Goal: Task Accomplishment & Management: Use online tool/utility

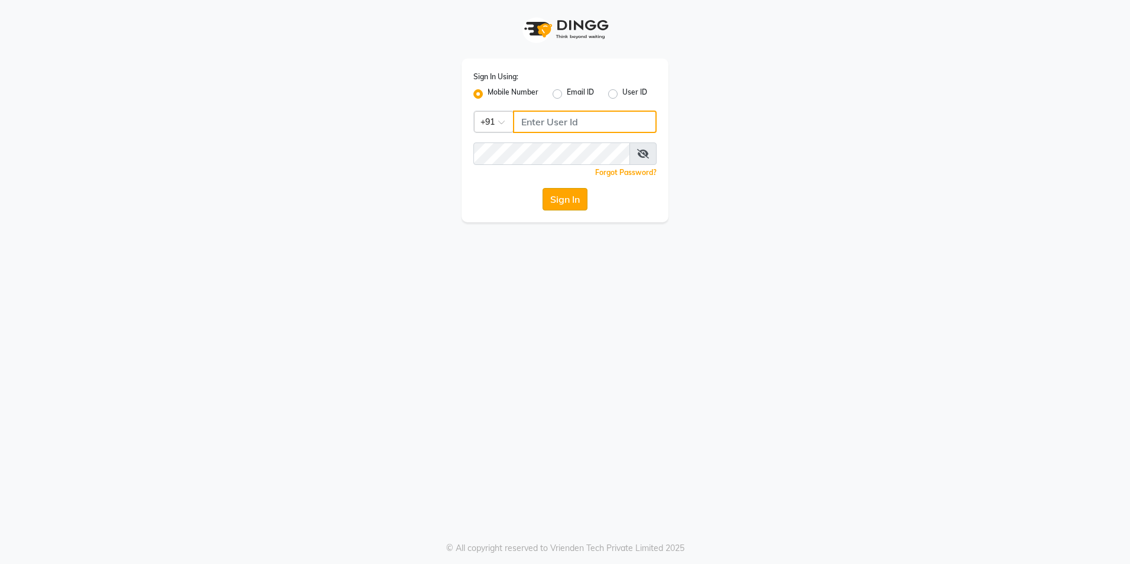
type input "9936214666"
click at [564, 206] on button "Sign In" at bounding box center [564, 199] width 45 height 22
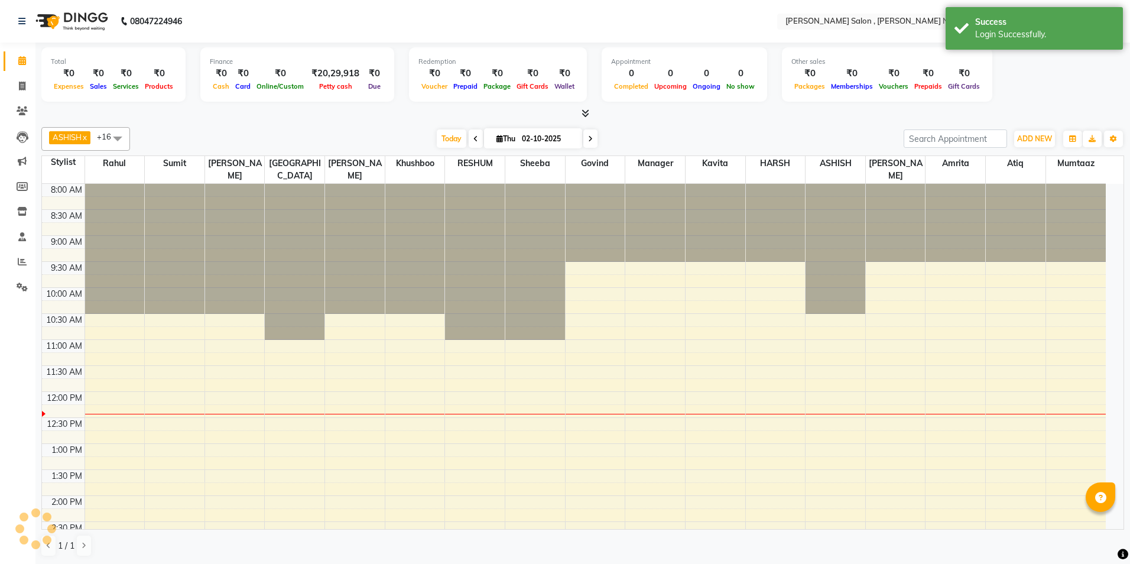
select select "en"
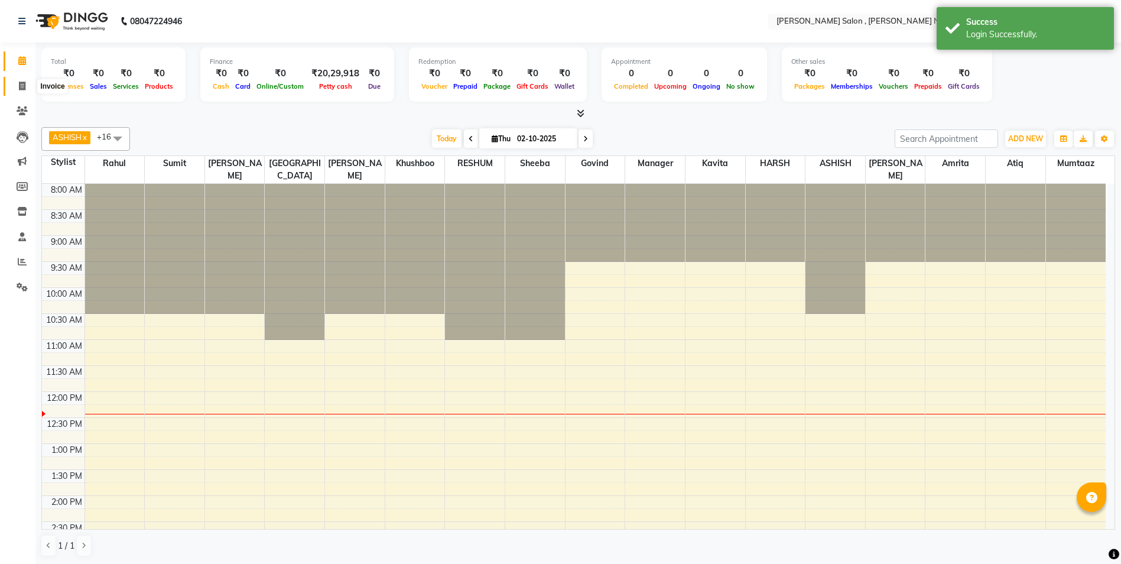
click at [25, 83] on icon at bounding box center [22, 86] width 6 height 9
select select "service"
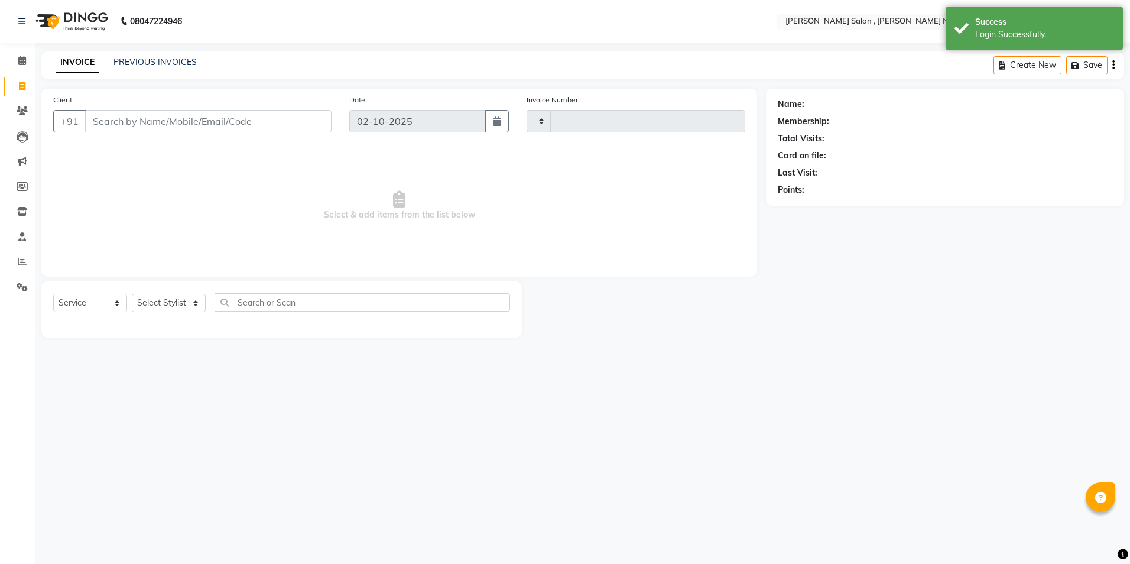
type input "3135"
select select "4120"
click at [181, 295] on select "Select Stylist" at bounding box center [169, 303] width 74 height 18
click at [179, 300] on select "Select Stylist" at bounding box center [169, 303] width 74 height 18
click at [246, 302] on input "text" at bounding box center [361, 302] width 295 height 18
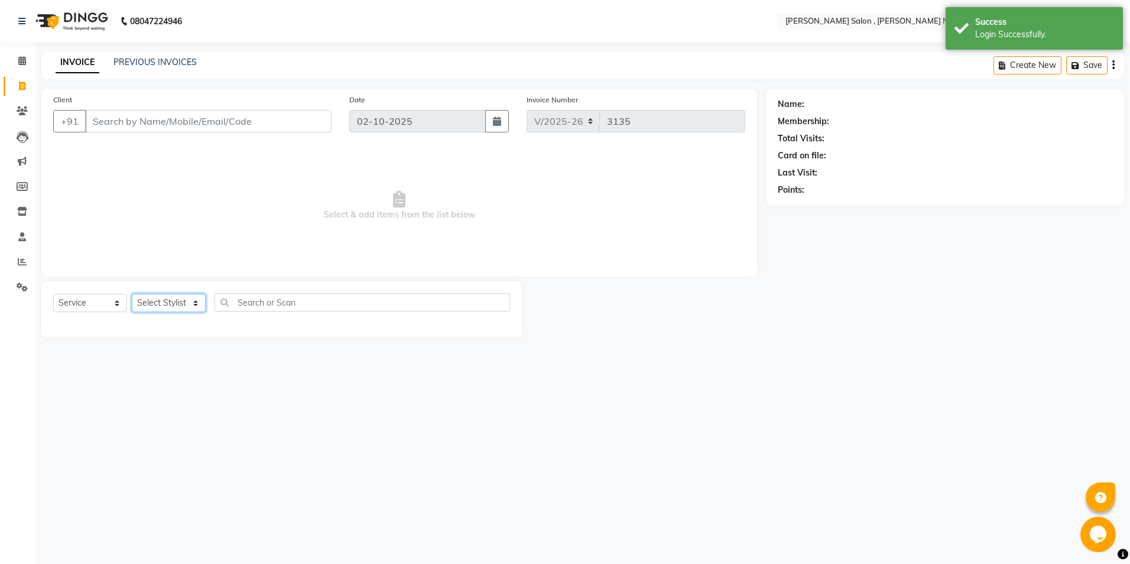
click at [174, 310] on select "Select Stylist" at bounding box center [169, 303] width 74 height 18
select select "21943"
click at [132, 294] on select "Select Stylist [PERSON_NAME] [PERSON_NAME] HARSH isha pal [PERSON_NAME] [PERSON…" at bounding box center [169, 303] width 74 height 18
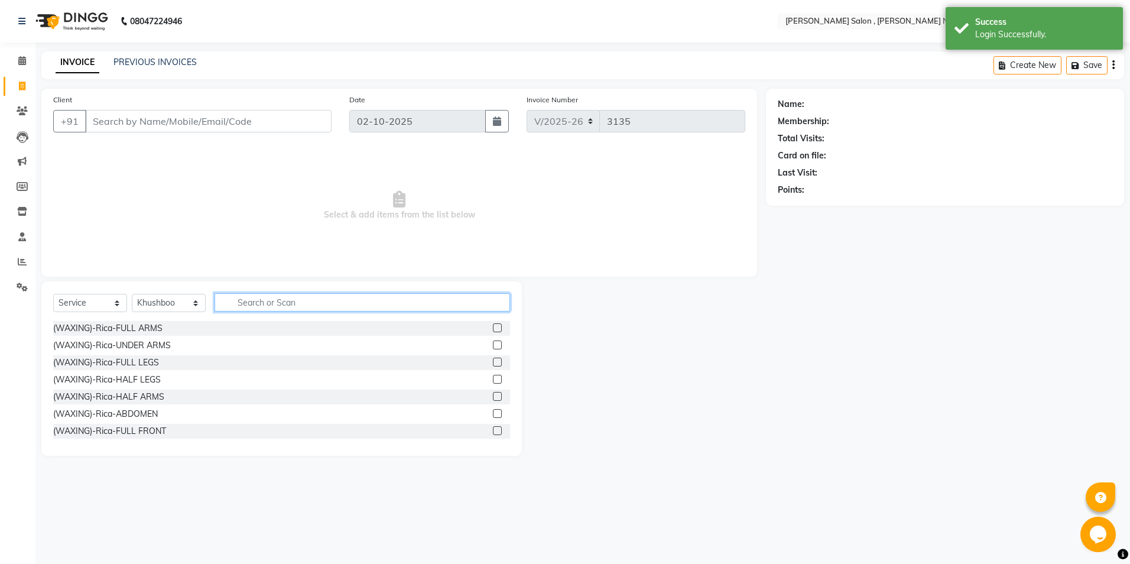
click at [233, 299] on input "text" at bounding box center [361, 302] width 295 height 18
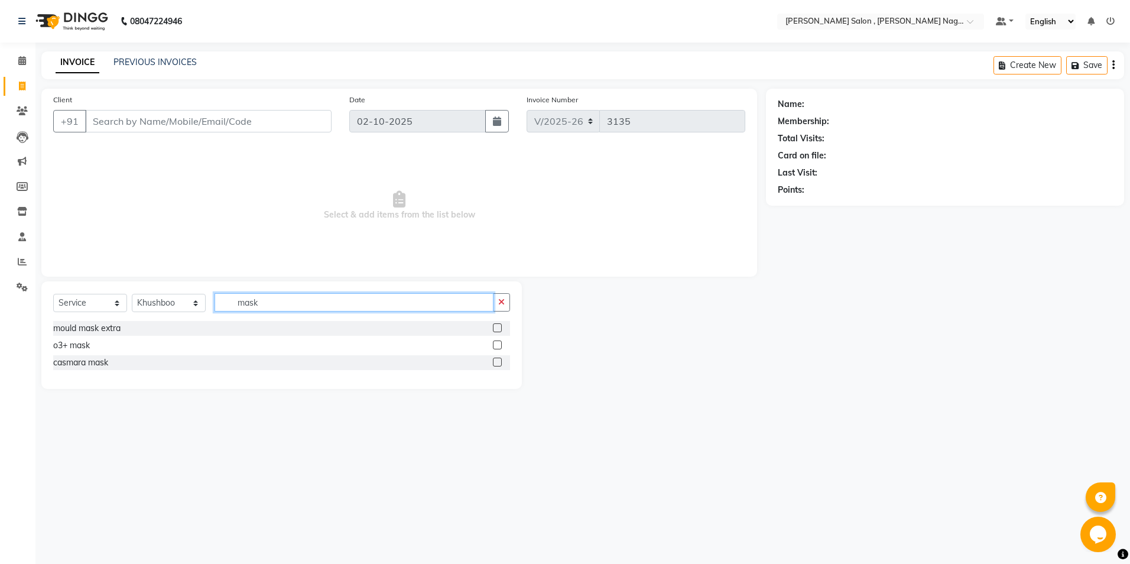
type input "mask"
click at [491, 344] on div "o3+ mask" at bounding box center [281, 345] width 457 height 15
click at [494, 345] on label at bounding box center [497, 344] width 9 height 9
click at [494, 345] on input "checkbox" at bounding box center [497, 346] width 8 height 8
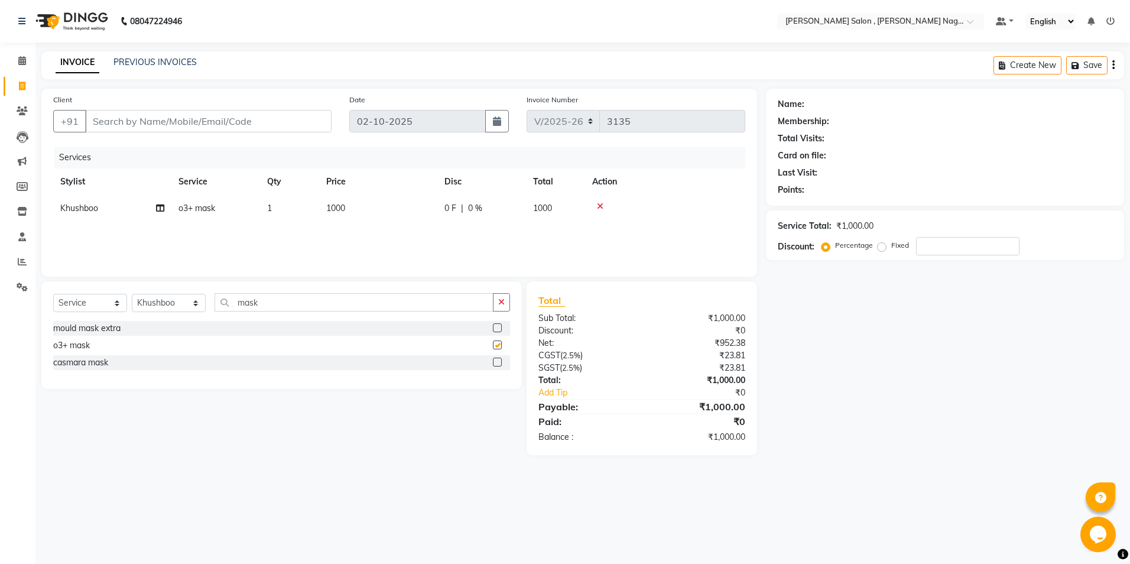
checkbox input "false"
click at [603, 205] on div at bounding box center [665, 206] width 146 height 8
click at [600, 209] on icon at bounding box center [600, 206] width 6 height 8
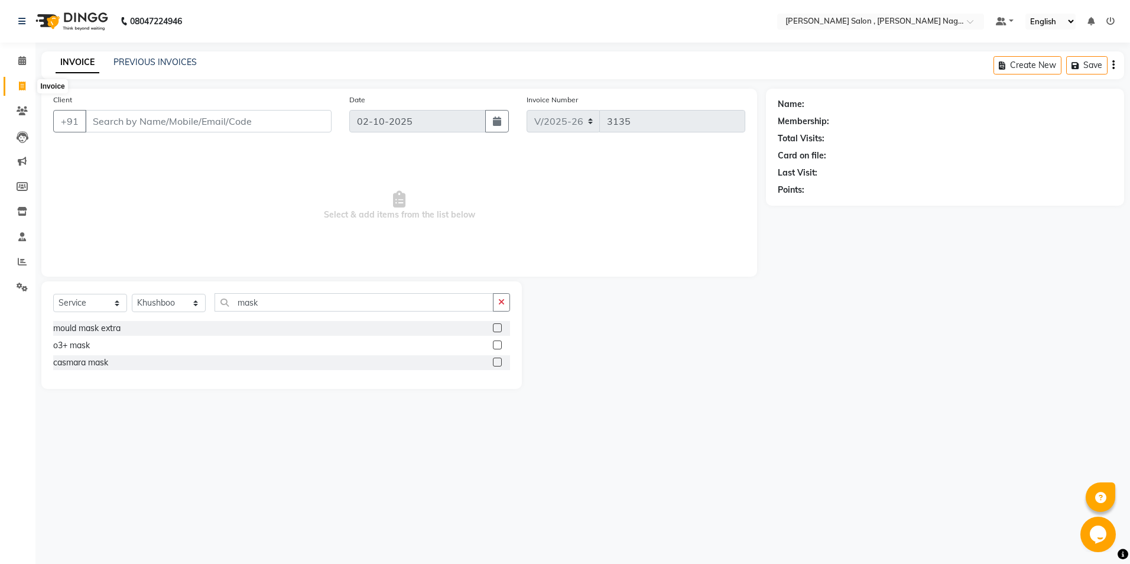
click at [12, 87] on span at bounding box center [22, 87] width 21 height 14
select select "service"
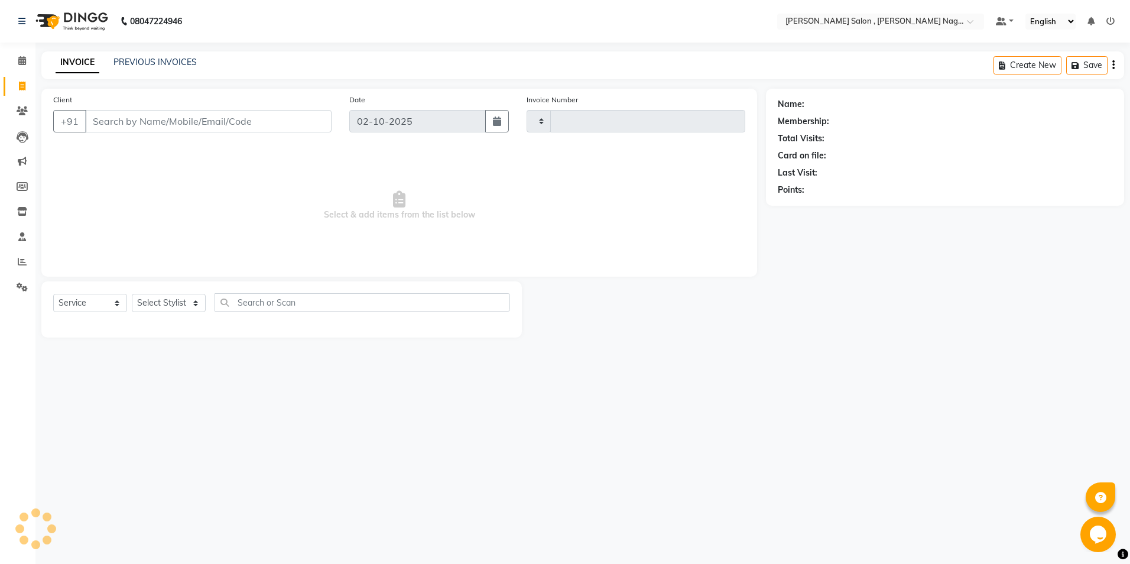
type input "3135"
select select "4120"
